Goal: Task Accomplishment & Management: Use online tool/utility

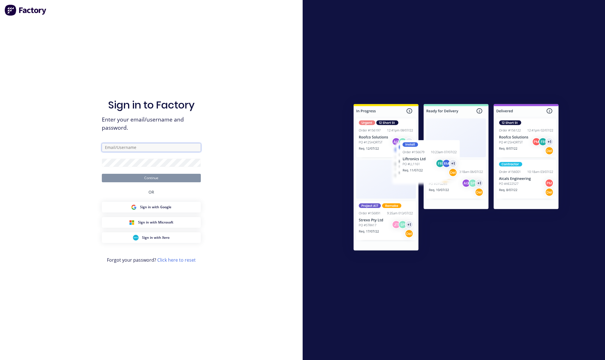
click at [188, 148] on input "text" at bounding box center [151, 147] width 99 height 8
type input "[EMAIL_ADDRESS][DOMAIN_NAME]"
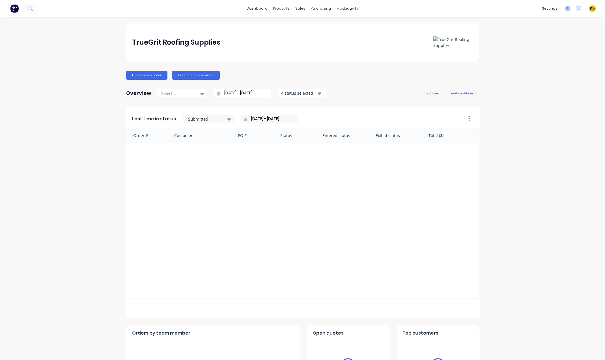
click at [565, 9] on icon at bounding box center [568, 9] width 6 height 6
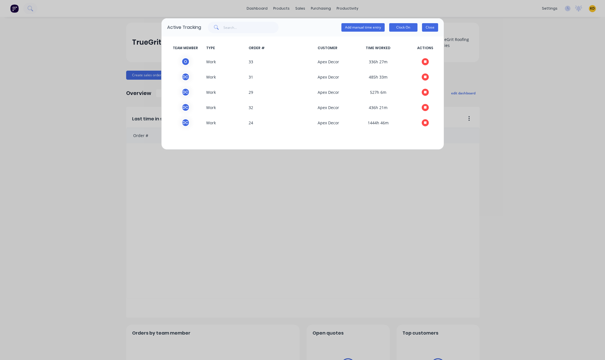
click at [430, 29] on button "Close" at bounding box center [430, 27] width 16 height 8
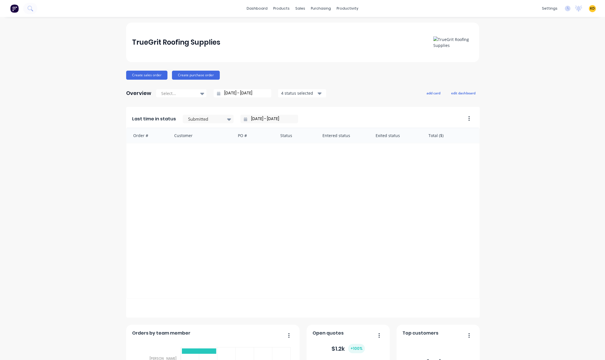
click at [568, 8] on div "settings No new notifications [PERSON_NAME] all as read You have no notificatio…" at bounding box center [572, 8] width 66 height 8
click at [565, 8] on icon at bounding box center [568, 9] width 6 height 6
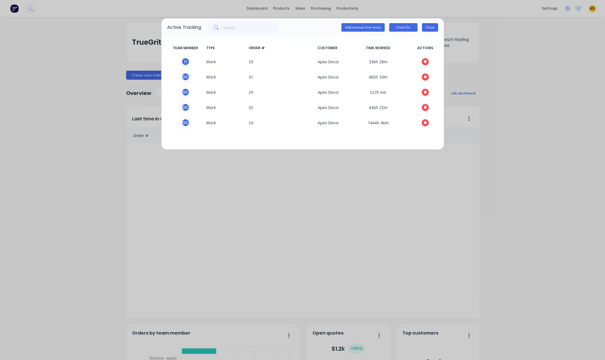
click at [429, 26] on button "Close" at bounding box center [430, 27] width 16 height 8
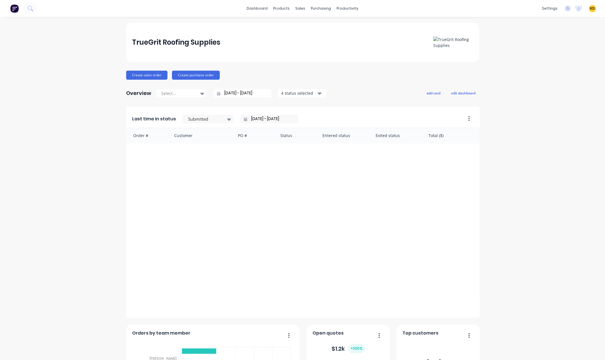
click at [590, 9] on span "KD" at bounding box center [592, 8] width 5 height 5
click at [542, 149] on div "TrueGrit Roofing Supplies Create sales order Create purchase order Overview Sel…" at bounding box center [302, 243] width 605 height 441
click at [566, 10] on icon at bounding box center [568, 9] width 6 height 6
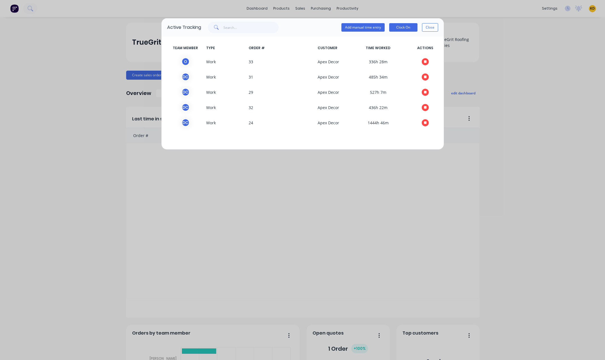
click at [438, 24] on div "Active Tracking Add manual time entry Clock On Close" at bounding box center [302, 27] width 282 height 18
click at [433, 26] on button "Close" at bounding box center [430, 27] width 16 height 8
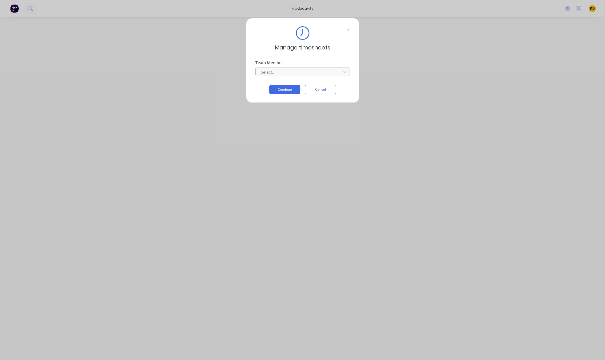
click at [293, 71] on div at bounding box center [298, 72] width 77 height 7
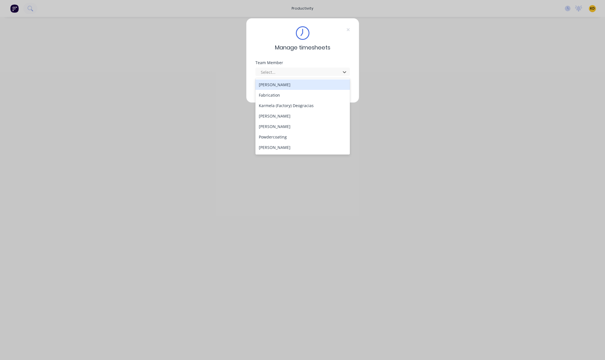
click at [291, 84] on div "[PERSON_NAME]" at bounding box center [302, 84] width 94 height 10
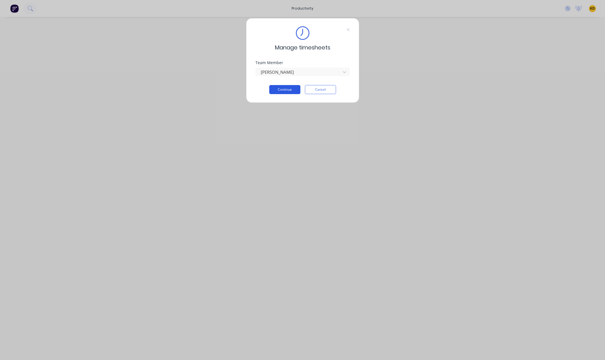
click at [283, 90] on button "Continue" at bounding box center [284, 89] width 31 height 9
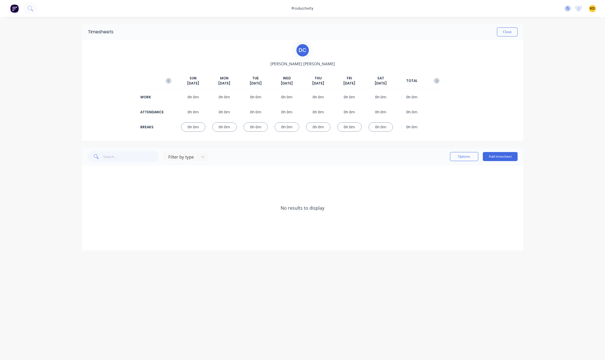
click at [565, 10] on icon at bounding box center [568, 9] width 6 height 6
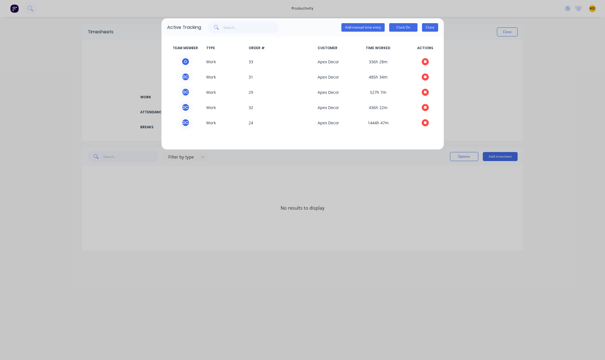
click at [433, 29] on button "Close" at bounding box center [430, 27] width 16 height 8
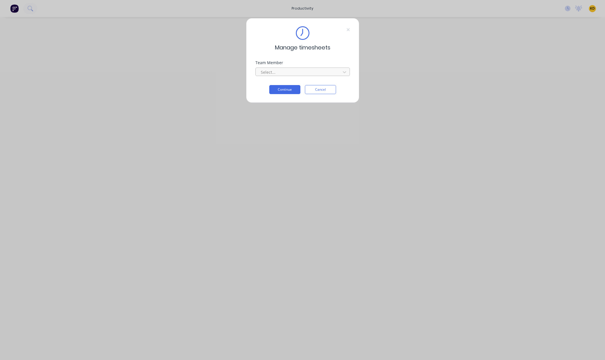
click at [322, 72] on div at bounding box center [298, 72] width 77 height 7
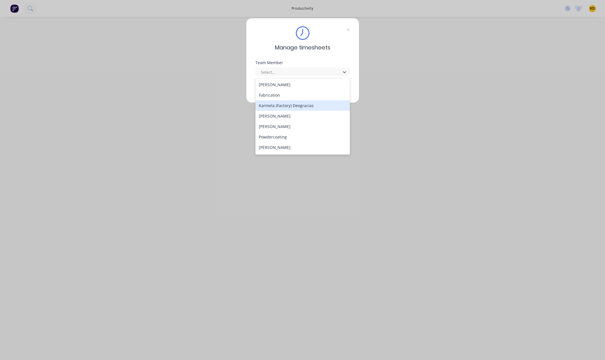
click at [302, 110] on div "Karmela (Factory) Deogracias" at bounding box center [302, 105] width 94 height 10
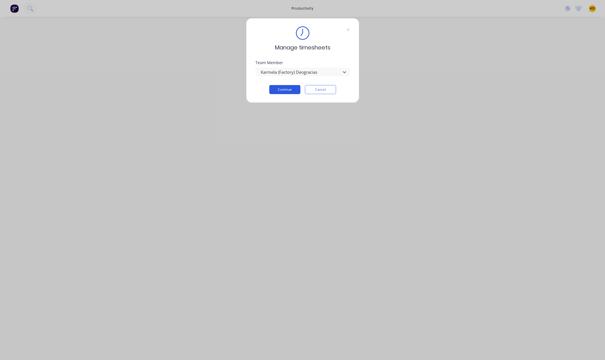
click at [285, 91] on button "Continue" at bounding box center [284, 89] width 31 height 9
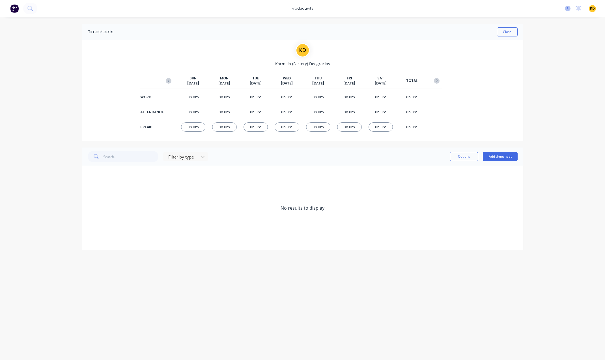
click at [568, 7] on icon at bounding box center [568, 9] width 6 height 6
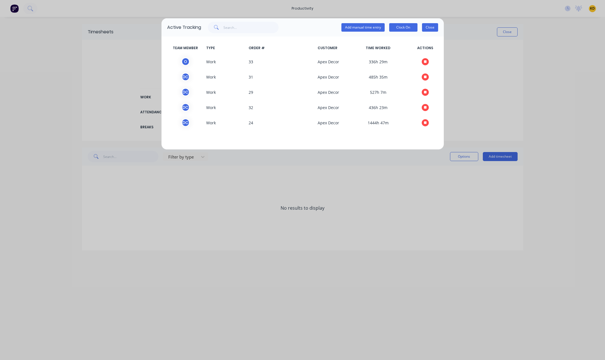
click at [431, 26] on button "Close" at bounding box center [430, 27] width 16 height 8
